Goal: Task Accomplishment & Management: Manage account settings

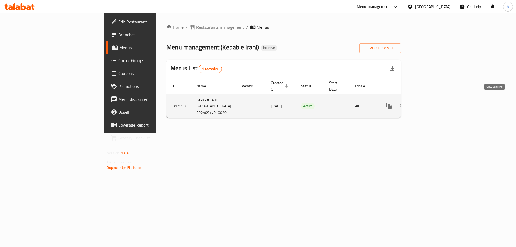
click at [431, 103] on icon "enhanced table" at bounding box center [428, 106] width 6 height 6
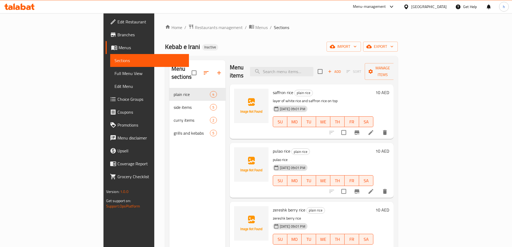
click at [114, 61] on span "Sections" at bounding box center [149, 60] width 70 height 6
click at [119, 47] on span "Menus" at bounding box center [152, 47] width 66 height 6
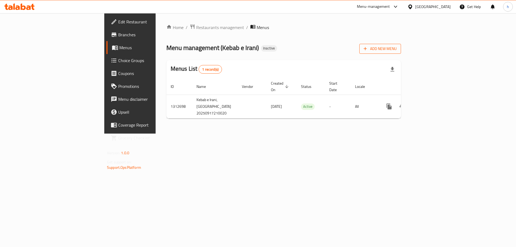
click at [397, 47] on span "Add New Menu" at bounding box center [380, 48] width 33 height 7
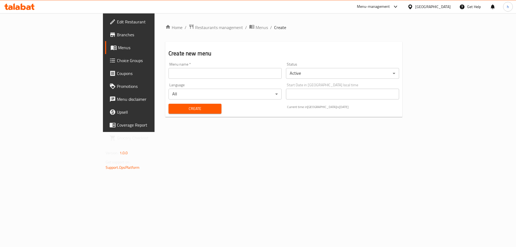
click at [178, 71] on input "text" at bounding box center [224, 73] width 113 height 11
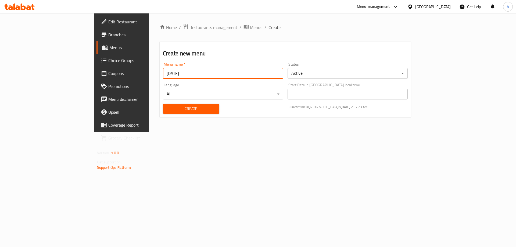
type input "18-9-2025"
click at [179, 109] on span "Create" at bounding box center [191, 108] width 48 height 7
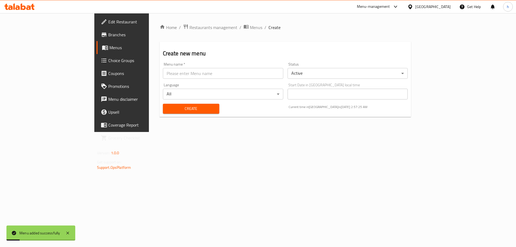
click at [96, 52] on link "Menus" at bounding box center [138, 47] width 84 height 13
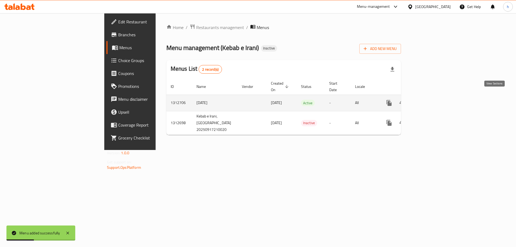
click at [430, 101] on icon "enhanced table" at bounding box center [427, 103] width 5 height 5
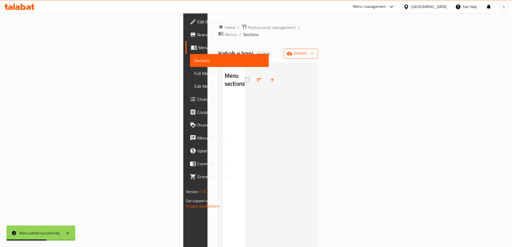
click at [314, 50] on span "import" at bounding box center [301, 53] width 26 height 7
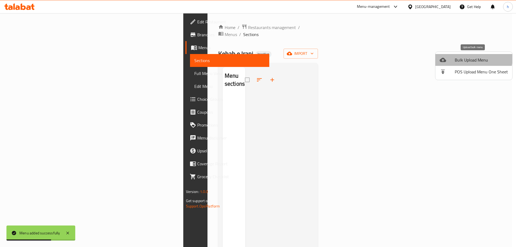
click at [460, 56] on li "Bulk Upload Menu" at bounding box center [473, 60] width 77 height 12
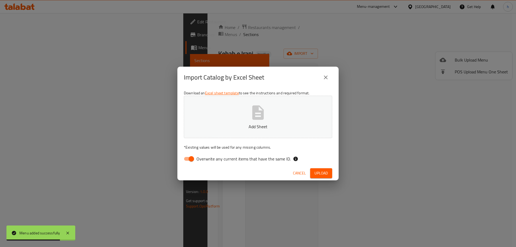
click at [211, 158] on span "Overwrite any current items that have the same ID." at bounding box center [243, 159] width 94 height 6
click at [207, 158] on input "Overwrite any current items that have the same ID." at bounding box center [191, 159] width 31 height 10
checkbox input "false"
click at [234, 128] on p "Add Sheet" at bounding box center [258, 126] width 132 height 6
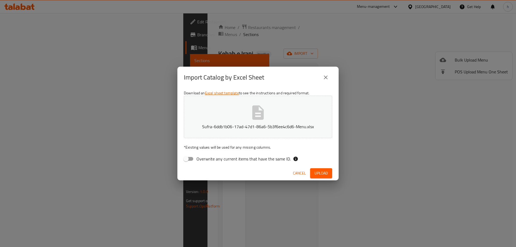
click at [326, 174] on span "Upload" at bounding box center [320, 173] width 13 height 7
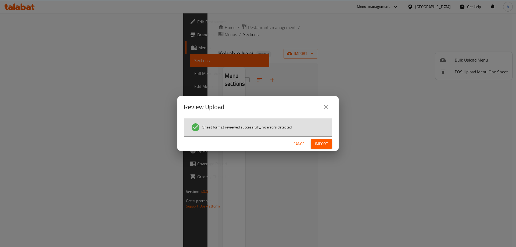
click at [322, 142] on span "Import" at bounding box center [321, 144] width 13 height 7
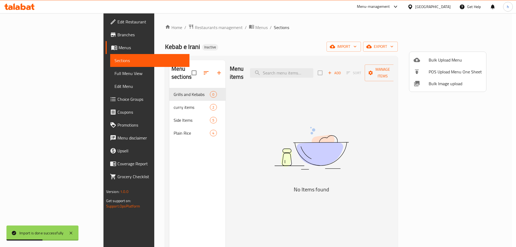
click at [304, 113] on div at bounding box center [258, 123] width 516 height 247
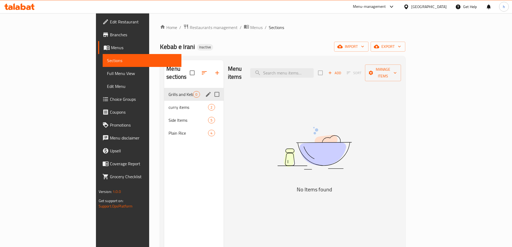
click at [211, 89] on input "Menu sections" at bounding box center [216, 94] width 11 height 11
checkbox input "true"
click at [199, 70] on icon "button" at bounding box center [201, 72] width 5 height 5
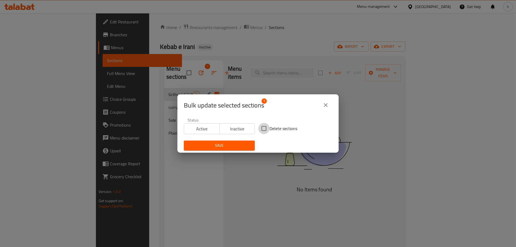
click at [267, 128] on input "Delete sections" at bounding box center [263, 128] width 11 height 11
checkbox input "true"
click at [249, 145] on button "Save" at bounding box center [219, 146] width 71 height 10
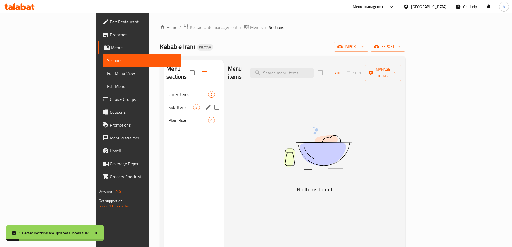
click at [168, 91] on span "curry items" at bounding box center [188, 94] width 40 height 6
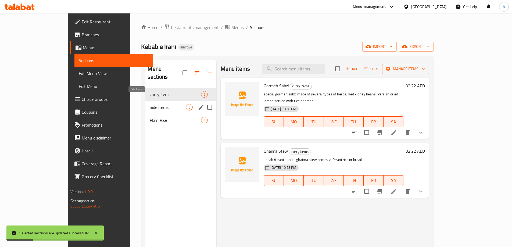
click at [150, 104] on span "Side Items" at bounding box center [168, 107] width 36 height 6
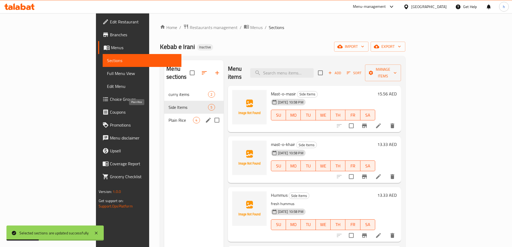
click at [168, 117] on span "Plain Rice" at bounding box center [180, 120] width 24 height 6
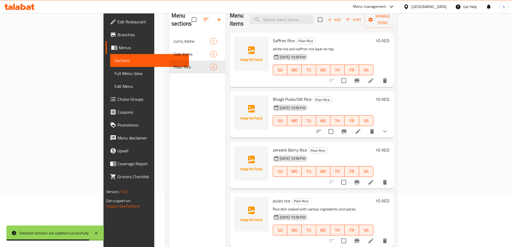
scroll to position [54, 0]
click at [391, 127] on button "show more" at bounding box center [384, 130] width 13 height 13
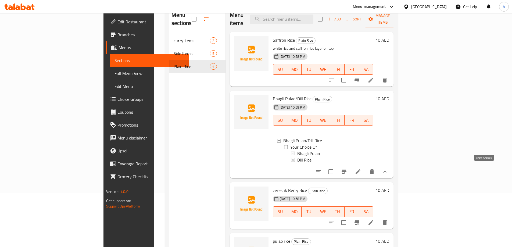
click at [388, 168] on icon "show more" at bounding box center [385, 171] width 6 height 6
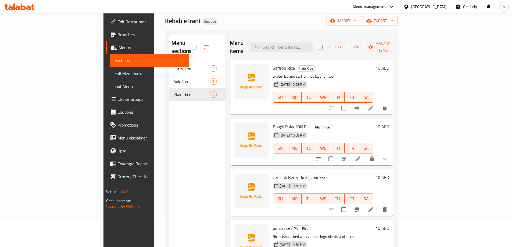
scroll to position [0, 0]
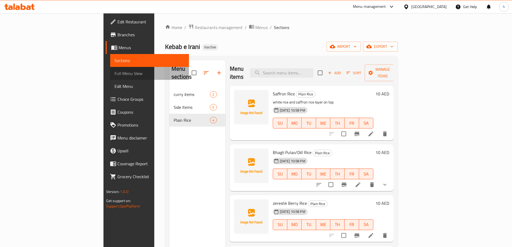
click at [114, 74] on span "Full Menu View" at bounding box center [149, 73] width 70 height 6
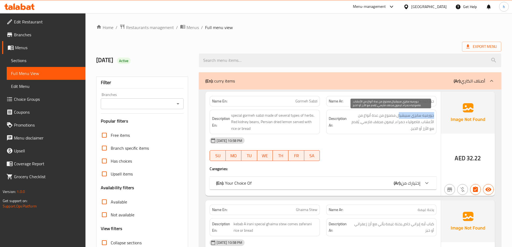
drag, startPoint x: 433, startPoint y: 114, endPoint x: 400, endPoint y: 116, distance: 33.9
click at [400, 116] on span "جورميه سابزي سبيشيال مصنوع من عدة أنواع من الأعشاب. فاصولياء حمراء، ليمون مجفف …" at bounding box center [391, 122] width 86 height 20
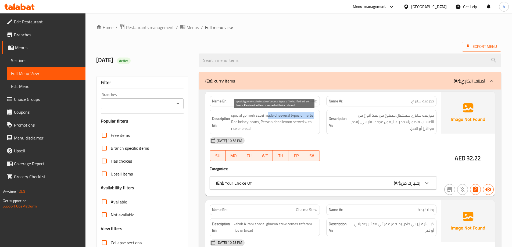
drag, startPoint x: 267, startPoint y: 116, endPoint x: 314, endPoint y: 117, distance: 46.8
click at [314, 117] on span "special gormeh sabzi made of several types of herbs. Red kidney beans, Persian …" at bounding box center [274, 122] width 86 height 20
drag, startPoint x: 237, startPoint y: 123, endPoint x: 257, endPoint y: 123, distance: 19.9
click at [257, 123] on span "special gormeh sabzi made of several types of herbs. Red kidney beans, Persian …" at bounding box center [274, 122] width 86 height 20
click at [258, 121] on span "special gormeh sabzi made of several types of herbs. Red kidney beans, Persian …" at bounding box center [274, 122] width 86 height 20
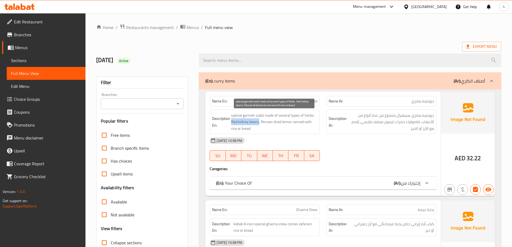
drag, startPoint x: 258, startPoint y: 122, endPoint x: 232, endPoint y: 123, distance: 26.3
click at [232, 123] on span "special gormeh sabzi made of several types of herbs. Red kidney beans, Persian …" at bounding box center [274, 122] width 86 height 20
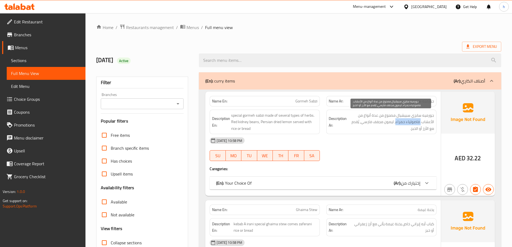
drag, startPoint x: 421, startPoint y: 122, endPoint x: 397, endPoint y: 123, distance: 24.5
click at [397, 123] on span "جورميه سابزي سبيشيال مصنوع من عدة أنواع من الأعشاب. فاصولياء حمراء، ليمون مجفف …" at bounding box center [391, 122] width 86 height 20
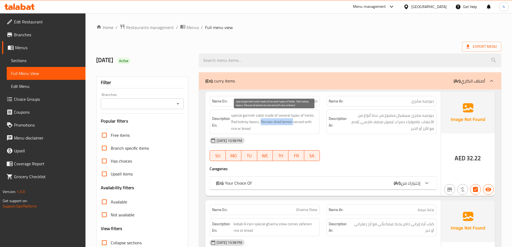
drag, startPoint x: 260, startPoint y: 121, endPoint x: 293, endPoint y: 124, distance: 32.9
click at [293, 124] on span "special gormeh sabzi made of several types of herbs. Red kidney beans, Persian …" at bounding box center [274, 122] width 86 height 20
click at [292, 123] on span "special gormeh sabzi made of several types of herbs. Red kidney beans, Persian …" at bounding box center [274, 122] width 86 height 20
click at [296, 122] on span "special gormeh sabzi made of several types of herbs. Red kidney beans, Persian …" at bounding box center [274, 122] width 86 height 20
drag, startPoint x: 293, startPoint y: 123, endPoint x: 256, endPoint y: 129, distance: 37.1
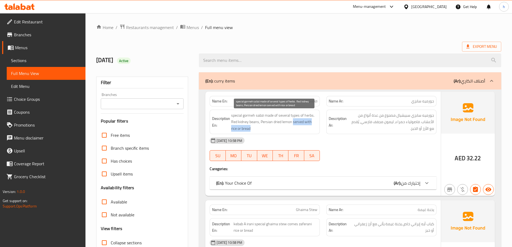
click at [256, 129] on span "special gormeh sabzi made of several types of herbs. Red kidney beans, Persian …" at bounding box center [274, 122] width 86 height 20
click at [411, 184] on span "إختيارك من" at bounding box center [410, 183] width 19 height 8
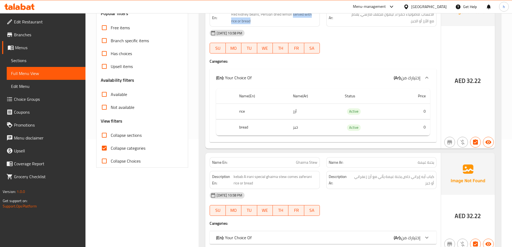
scroll to position [81, 0]
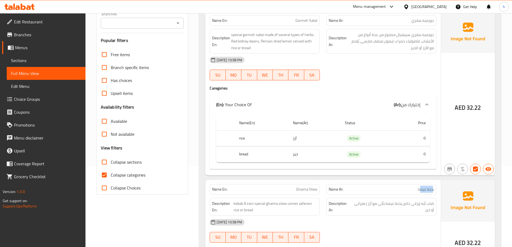
drag, startPoint x: 432, startPoint y: 189, endPoint x: 421, endPoint y: 189, distance: 11.0
click at [421, 189] on span "يخنة غيمة" at bounding box center [426, 189] width 16 height 6
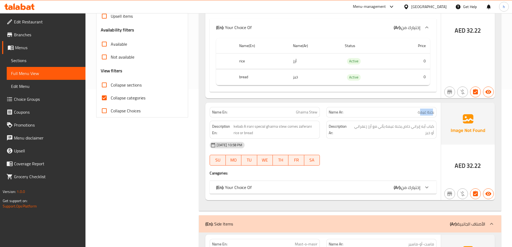
scroll to position [161, 0]
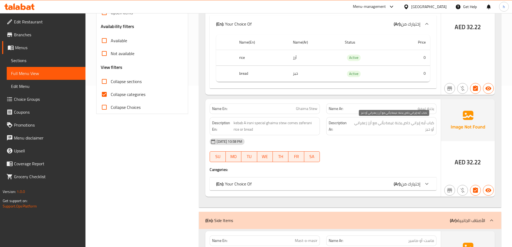
click at [433, 123] on span "كباب أيه إيراني خاص يخنة غيمة يأتي مع أرز زعفراني أو خبز" at bounding box center [392, 126] width 83 height 13
drag, startPoint x: 434, startPoint y: 123, endPoint x: 356, endPoint y: 126, distance: 78.0
click at [356, 126] on div "Description Ar: كباب أيه إيراني خاص يخنة غيمة يأتي مع أرز زعفراني أو خبز" at bounding box center [381, 126] width 110 height 18
drag, startPoint x: 299, startPoint y: 124, endPoint x: 311, endPoint y: 124, distance: 12.6
click at [311, 124] on span "kebab A irani special ghaima stew comes zaferani rice or bread" at bounding box center [276, 126] width 84 height 13
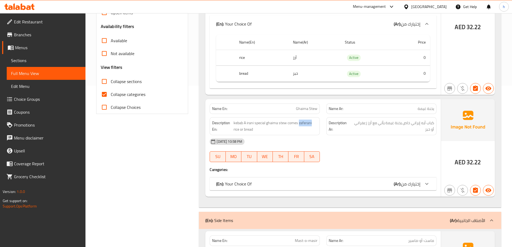
click at [390, 185] on div "(En): Your Choice Of (Ar): إختيارك من" at bounding box center [318, 184] width 204 height 6
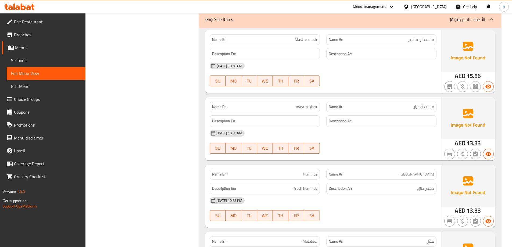
scroll to position [430, 0]
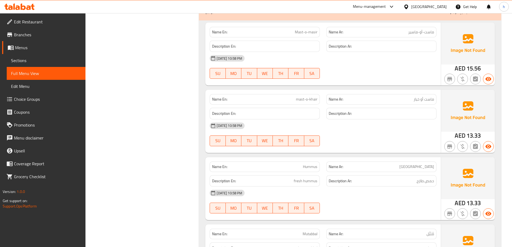
click at [314, 99] on span "mast-o-khair" at bounding box center [306, 99] width 21 height 6
copy span "khair"
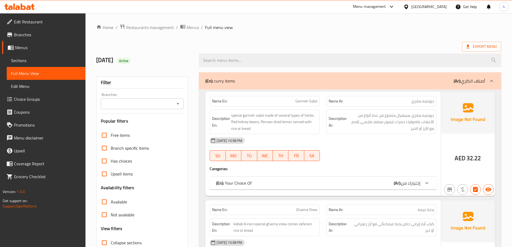
click at [41, 61] on span "Sections" at bounding box center [46, 60] width 70 height 6
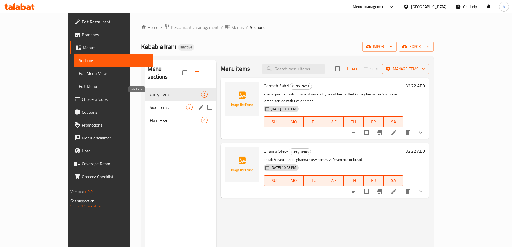
click at [150, 104] on span "Side Items" at bounding box center [168, 107] width 36 height 6
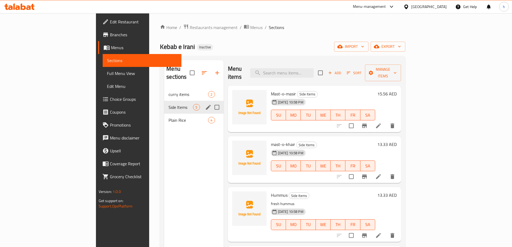
click at [168, 91] on span "curry items" at bounding box center [188, 94] width 40 height 6
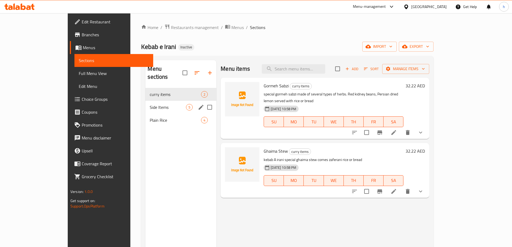
click at [145, 103] on div "Side Items 5" at bounding box center [180, 107] width 71 height 13
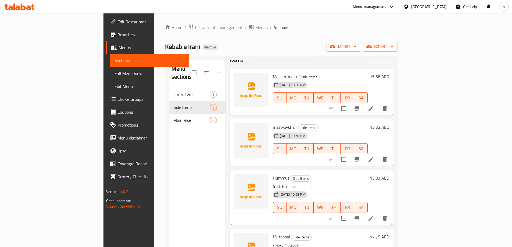
scroll to position [27, 0]
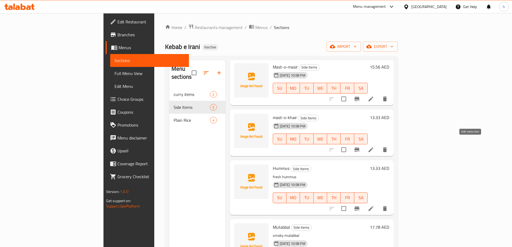
click at [374, 146] on icon at bounding box center [371, 149] width 6 height 6
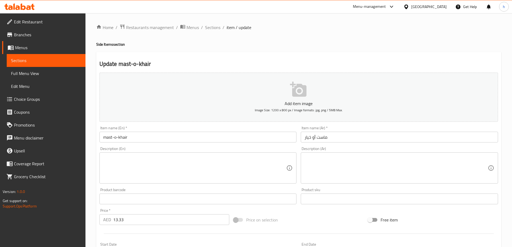
click at [307, 139] on input "ماست أو خيار" at bounding box center [399, 137] width 197 height 11
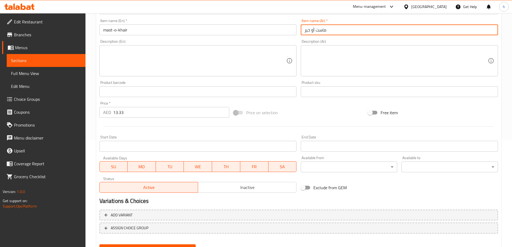
scroll to position [133, 0]
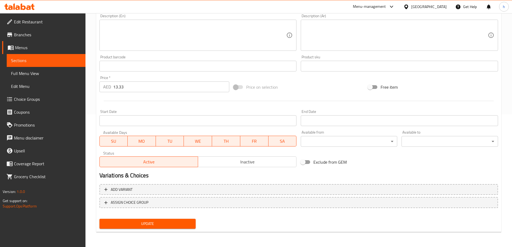
type input "ماست أو خير"
click at [177, 223] on span "Update" at bounding box center [148, 223] width 88 height 7
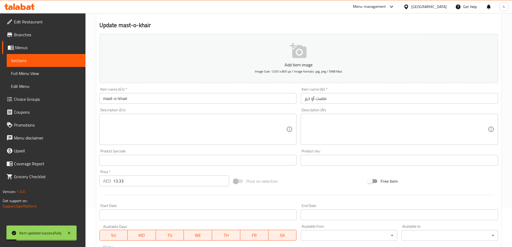
scroll to position [0, 0]
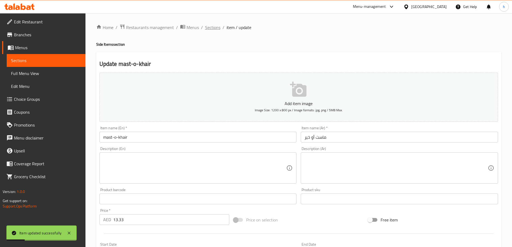
click at [217, 28] on span "Sections" at bounding box center [212, 27] width 15 height 6
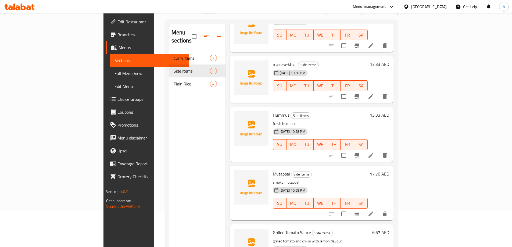
scroll to position [48, 0]
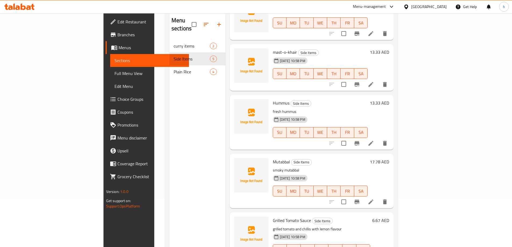
click at [374, 199] on icon at bounding box center [371, 202] width 6 height 6
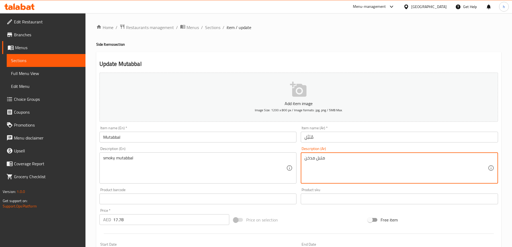
click at [323, 160] on textarea "متبل مدخن" at bounding box center [395, 168] width 183 height 26
click at [310, 137] on input "مُتَبَّل" at bounding box center [399, 137] width 197 height 11
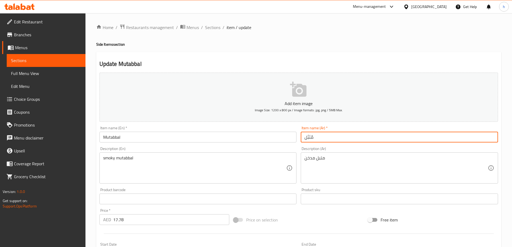
click at [310, 137] on input "مُتَبَّل" at bounding box center [399, 137] width 197 height 11
paste input "دخن"
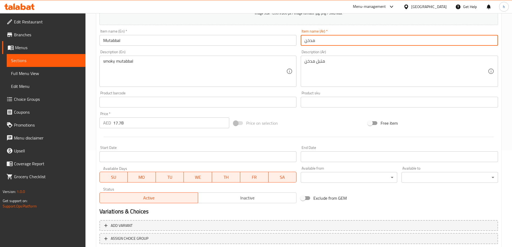
scroll to position [107, 0]
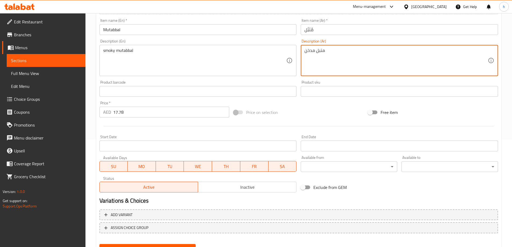
click at [321, 50] on textarea "متبل مدخن" at bounding box center [395, 61] width 183 height 26
click at [312, 29] on input "مُتَبَّل" at bounding box center [399, 29] width 197 height 11
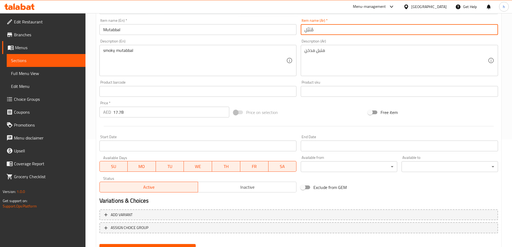
click at [312, 29] on input "مُتَبَّل" at bounding box center [399, 29] width 197 height 11
paste input "تبل"
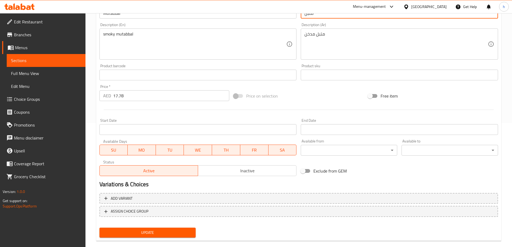
scroll to position [133, 0]
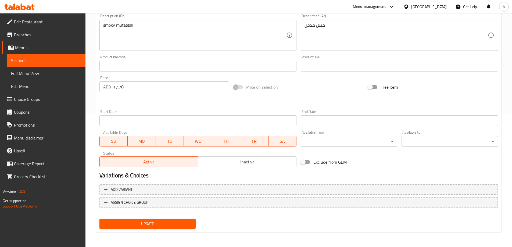
type input "متبل"
click at [168, 223] on span "Update" at bounding box center [148, 223] width 88 height 7
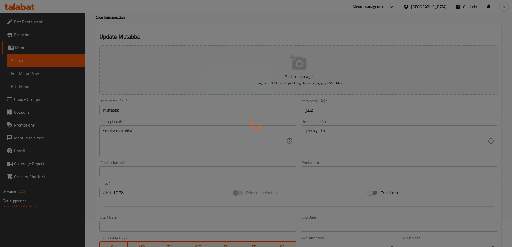
scroll to position [0, 0]
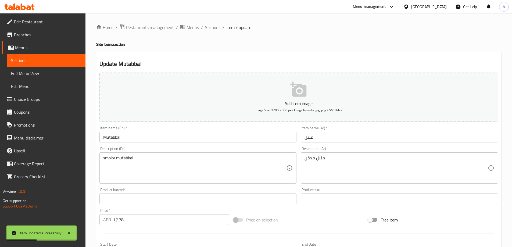
click at [214, 27] on span "Sections" at bounding box center [212, 27] width 15 height 6
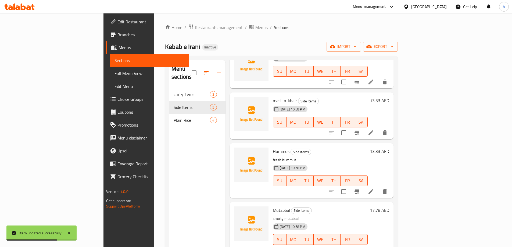
scroll to position [75, 0]
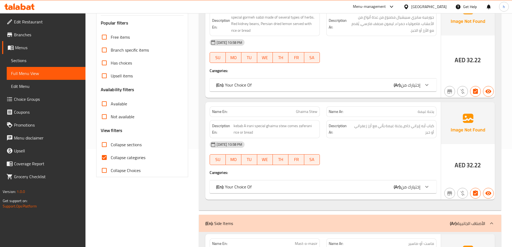
scroll to position [107, 0]
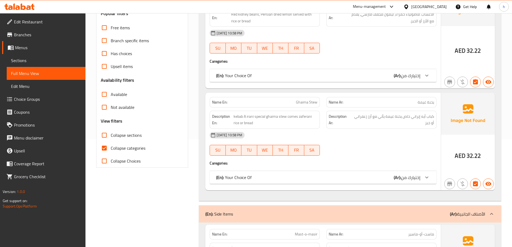
click at [132, 149] on span "Collapse categories" at bounding box center [128, 148] width 35 height 6
click at [111, 149] on input "Collapse categories" at bounding box center [104, 148] width 13 height 13
checkbox input "false"
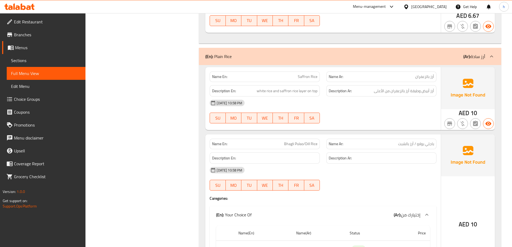
scroll to position [752, 0]
drag, startPoint x: 297, startPoint y: 75, endPoint x: 315, endPoint y: 75, distance: 18.5
click at [315, 75] on p "Name En: Saffron Rice" at bounding box center [264, 76] width 105 height 6
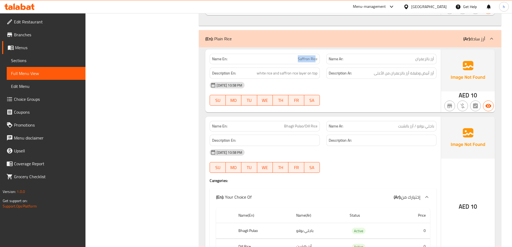
scroll to position [779, 0]
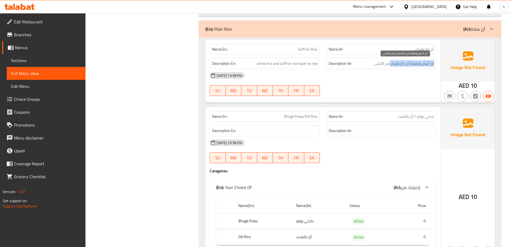
drag, startPoint x: 434, startPoint y: 63, endPoint x: 386, endPoint y: 63, distance: 47.3
click at [389, 63] on span "أرز أبيض وطبقة أرز بالزعفران من الأعلى" at bounding box center [404, 63] width 60 height 7
click at [302, 65] on span "white rice and saffron rice layer on top" at bounding box center [287, 63] width 61 height 7
click at [294, 64] on span "white rice and saffron rice layer on top" at bounding box center [287, 63] width 61 height 7
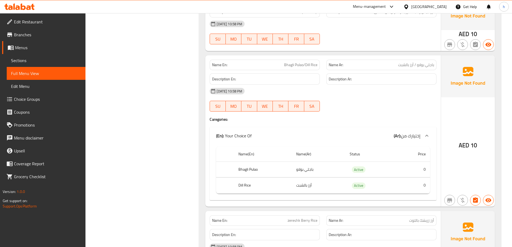
scroll to position [833, 0]
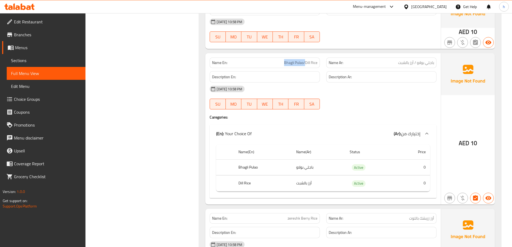
drag, startPoint x: 281, startPoint y: 62, endPoint x: 306, endPoint y: 63, distance: 24.5
click at [306, 63] on p "Name En: Bhagli Pulao/Dill Rice" at bounding box center [264, 63] width 105 height 6
click at [315, 62] on span "Bhagli Pulao/Dill Rice" at bounding box center [300, 63] width 33 height 6
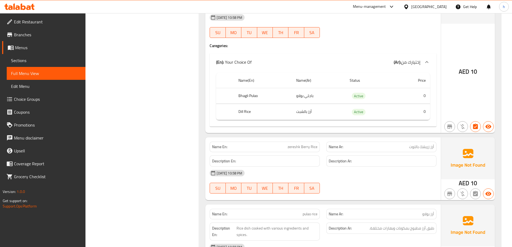
scroll to position [941, 0]
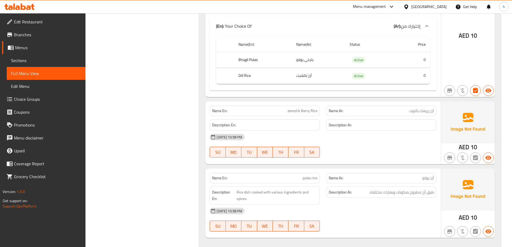
click at [315, 111] on span "zereshk Berry Rice" at bounding box center [303, 111] width 30 height 6
click at [305, 113] on span "zereshk Berry Rice" at bounding box center [303, 111] width 30 height 6
click at [294, 112] on span "zereshk Berry Rice" at bounding box center [303, 111] width 30 height 6
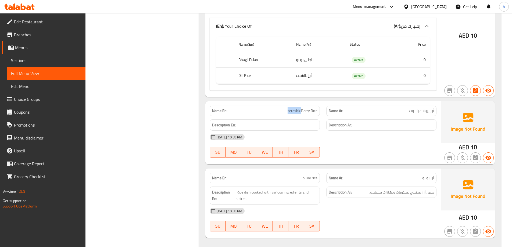
click at [294, 112] on span "zereshk Berry Rice" at bounding box center [303, 111] width 30 height 6
click at [307, 111] on span "zereshk Berry Rice" at bounding box center [303, 111] width 30 height 6
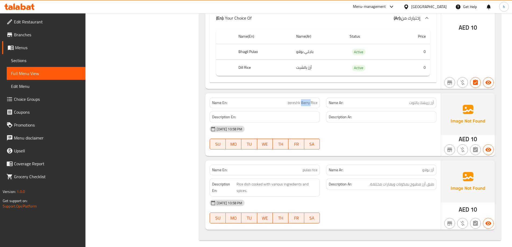
scroll to position [953, 0]
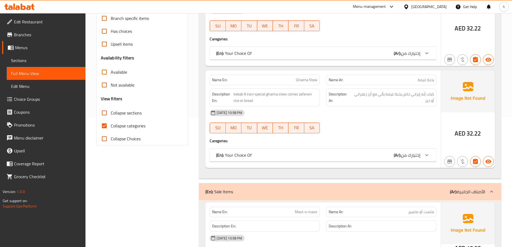
scroll to position [134, 0]
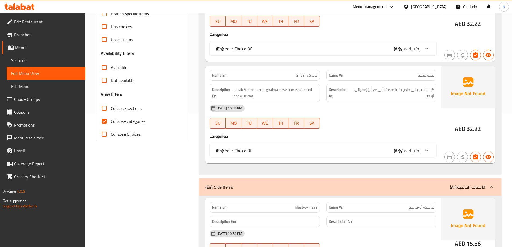
click at [126, 118] on span "Collapse categories" at bounding box center [128, 121] width 35 height 6
click at [111, 117] on input "Collapse categories" at bounding box center [104, 121] width 13 height 13
checkbox input "false"
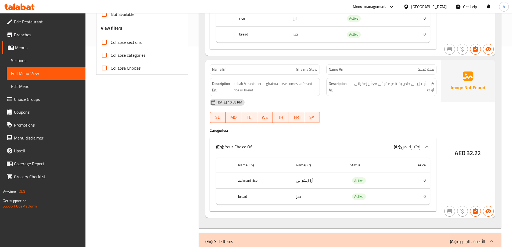
scroll to position [0, 0]
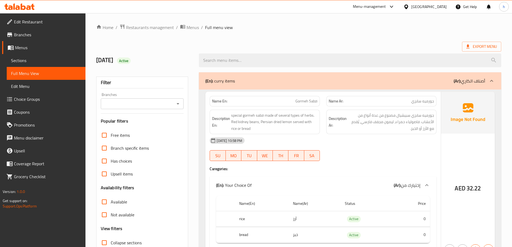
click at [41, 59] on span "Sections" at bounding box center [46, 60] width 70 height 6
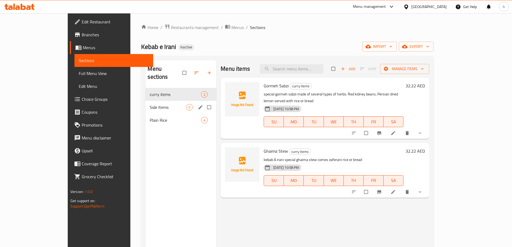
click at [145, 101] on div "Side Items 5" at bounding box center [180, 107] width 71 height 13
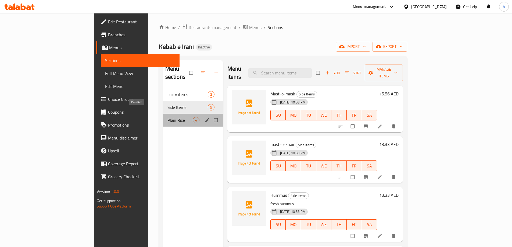
click at [167, 117] on span "Plain Rice" at bounding box center [179, 120] width 25 height 6
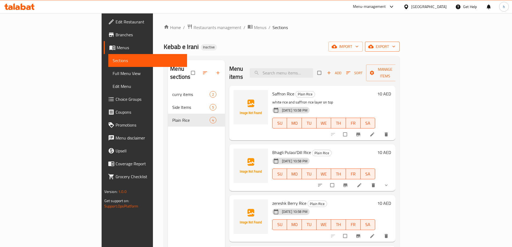
click at [395, 48] on span "export" at bounding box center [382, 46] width 26 height 7
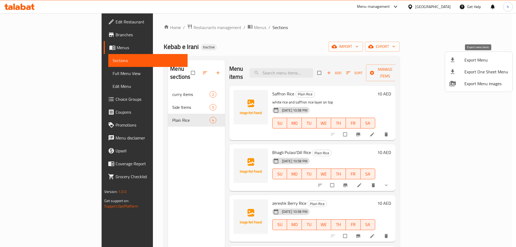
click at [468, 59] on span "Export Menu" at bounding box center [486, 60] width 44 height 6
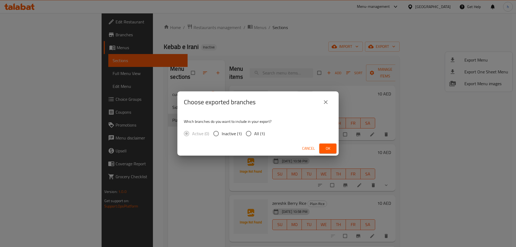
click at [253, 134] on input "All (1)" at bounding box center [248, 133] width 11 height 11
radio input "true"
click at [329, 151] on span "Ok" at bounding box center [328, 148] width 9 height 7
